Goal: Task Accomplishment & Management: Manage account settings

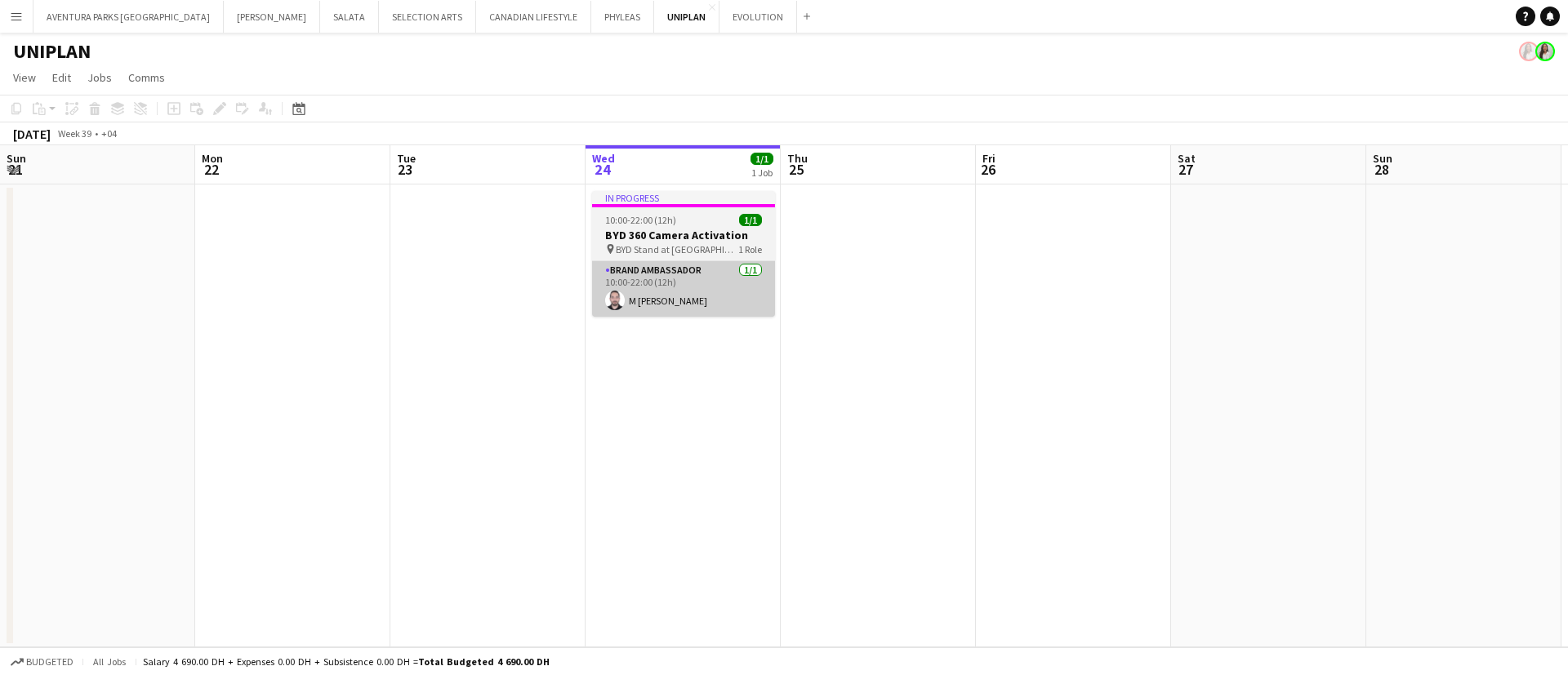
scroll to position [0, 390]
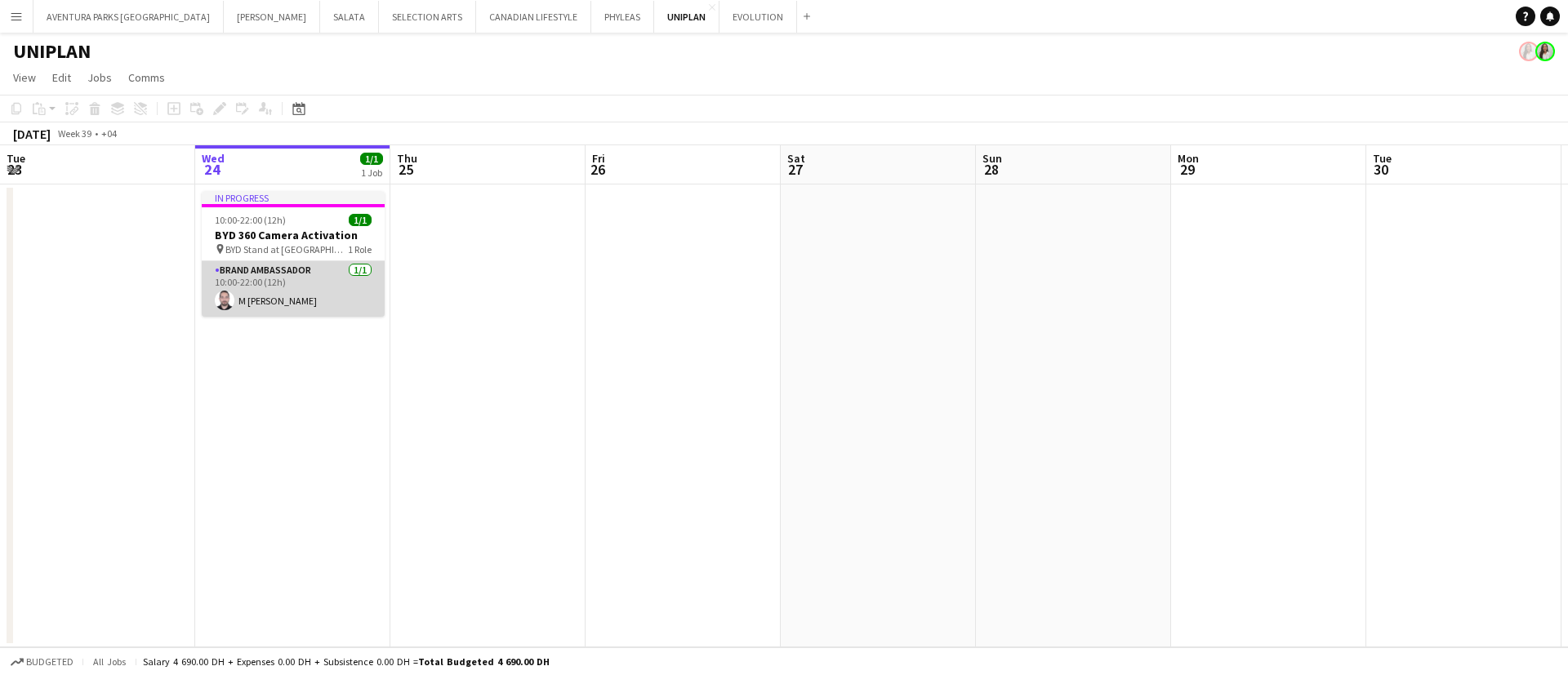
click at [274, 302] on app-card-role "Brand Ambassador [DATE] 10:00-22:00 (12h) [PERSON_NAME]" at bounding box center [293, 288] width 183 height 56
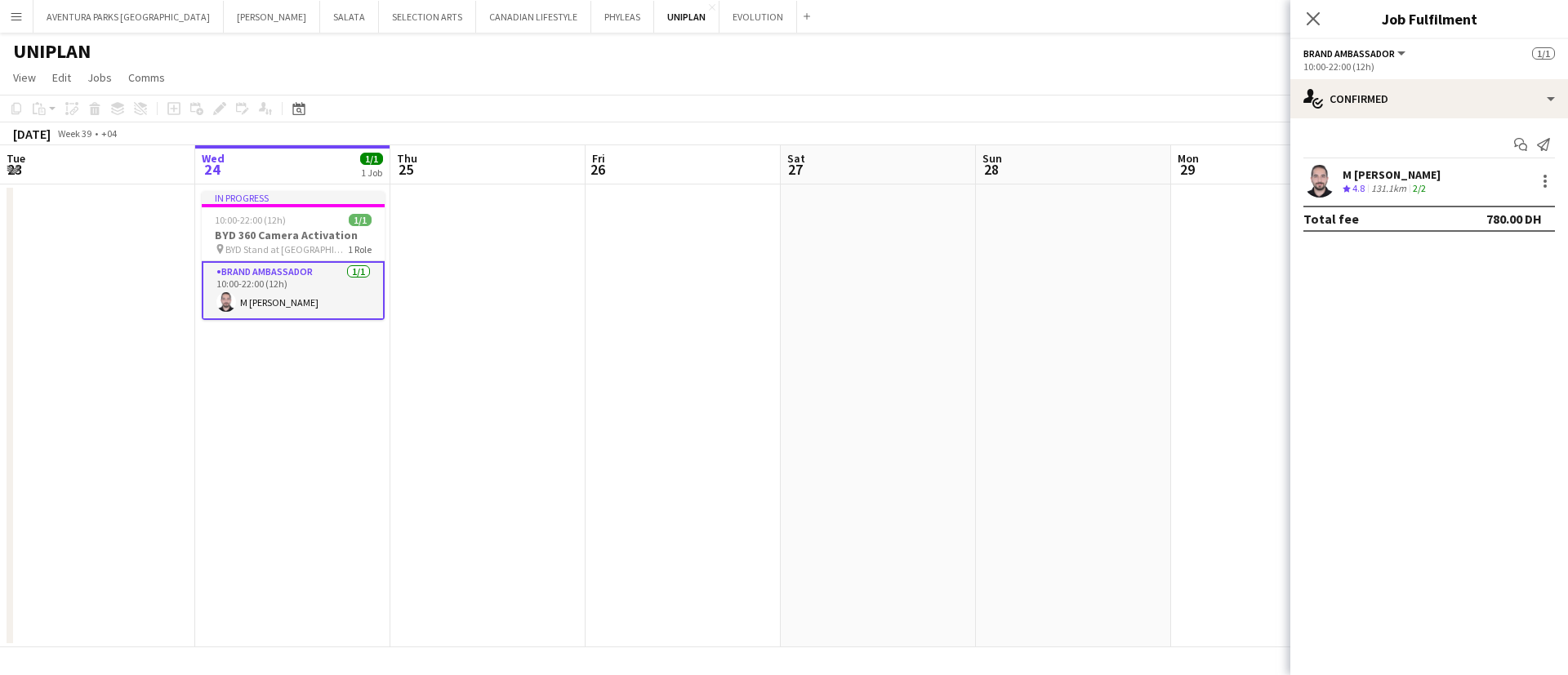
click at [1370, 175] on div "M [PERSON_NAME]" at bounding box center [1391, 174] width 98 height 15
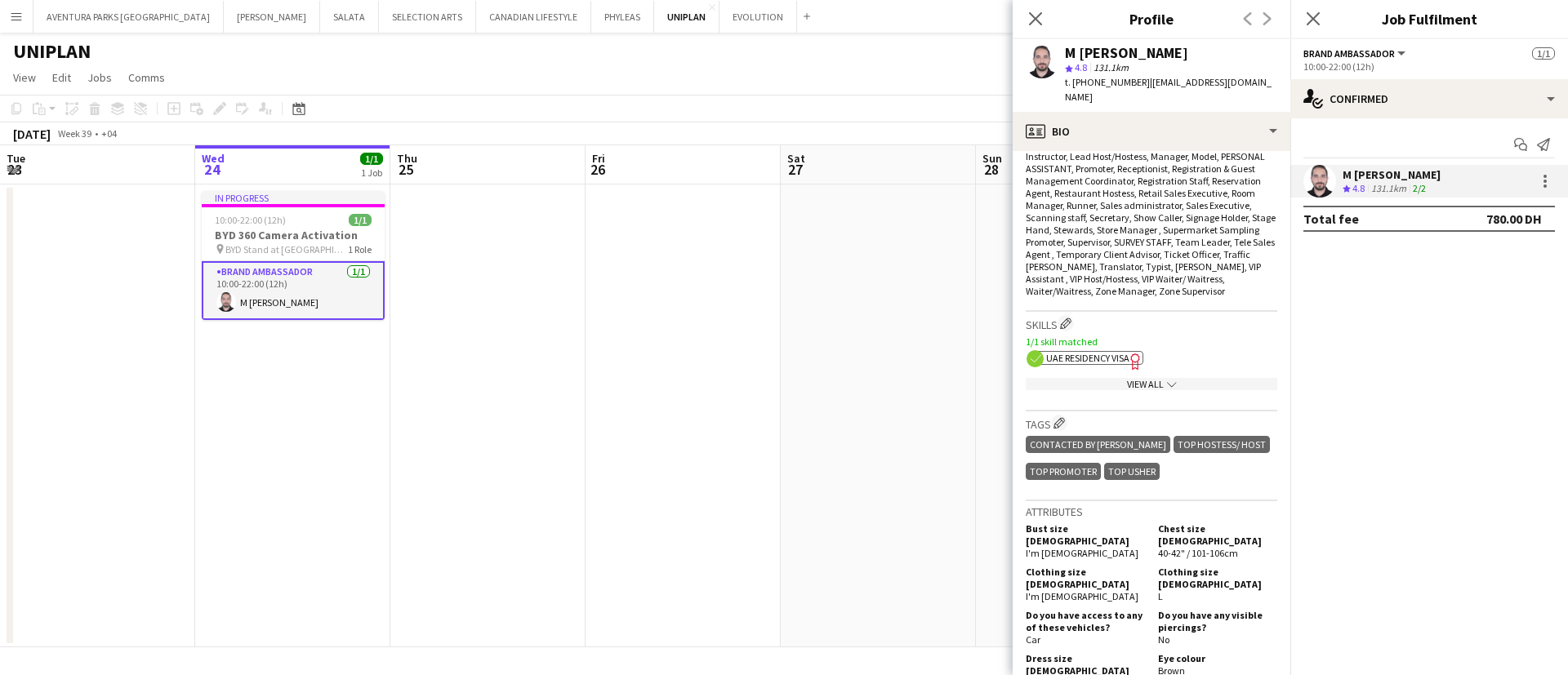
scroll to position [734, 0]
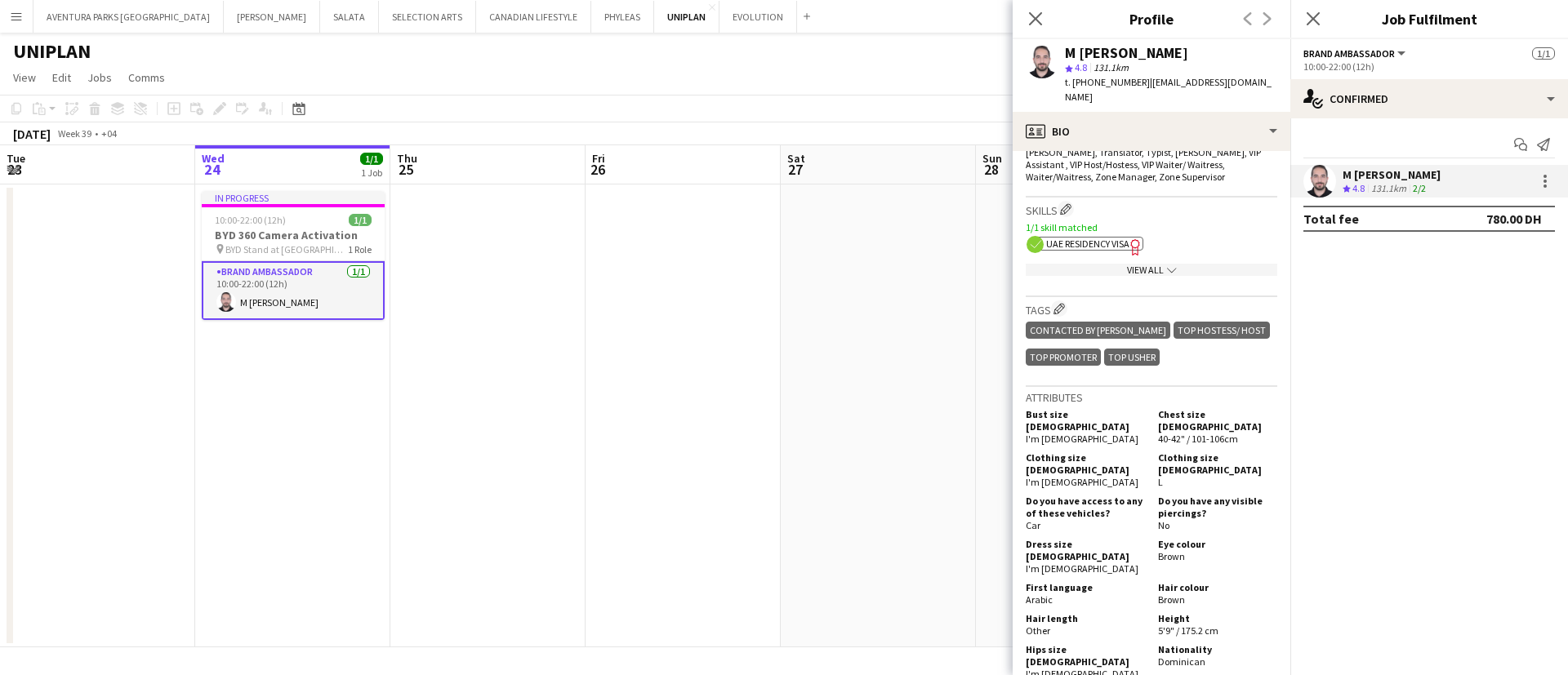
click at [1093, 238] on span "UAE Residency Visa" at bounding box center [1087, 244] width 83 height 12
